Goal: Information Seeking & Learning: Learn about a topic

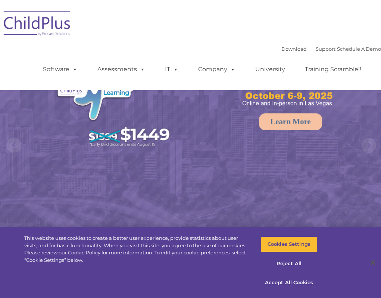
select select "MEDIUM"
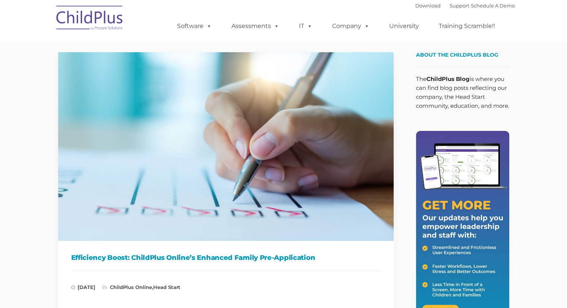
type input ""
click at [157, 148] on img at bounding box center [226, 146] width 336 height 189
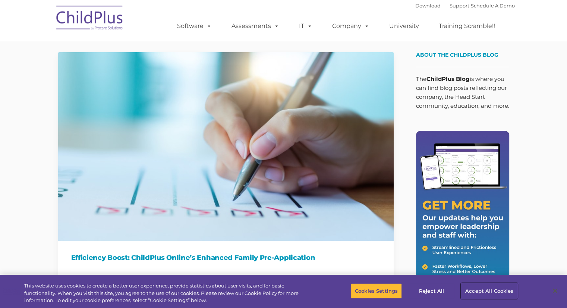
click at [503, 287] on button "Accept All Cookies" at bounding box center [489, 291] width 56 height 16
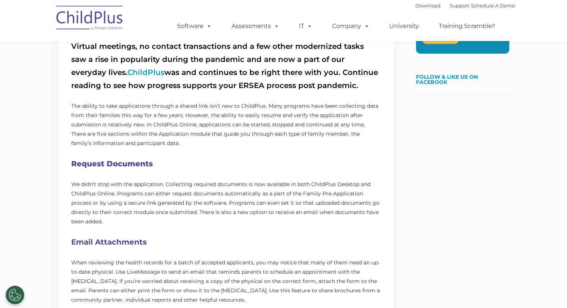
scroll to position [450, 0]
